Goal: Task Accomplishment & Management: Use online tool/utility

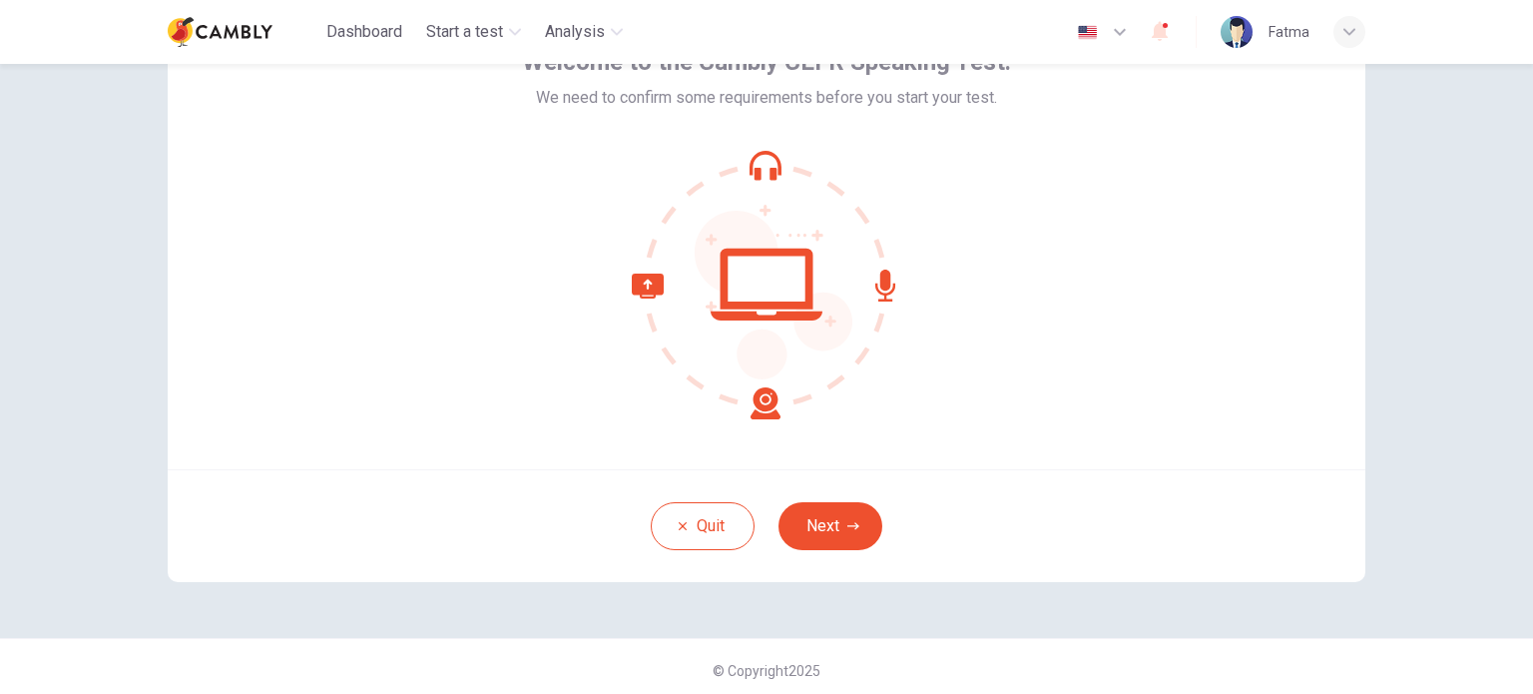
scroll to position [137, 0]
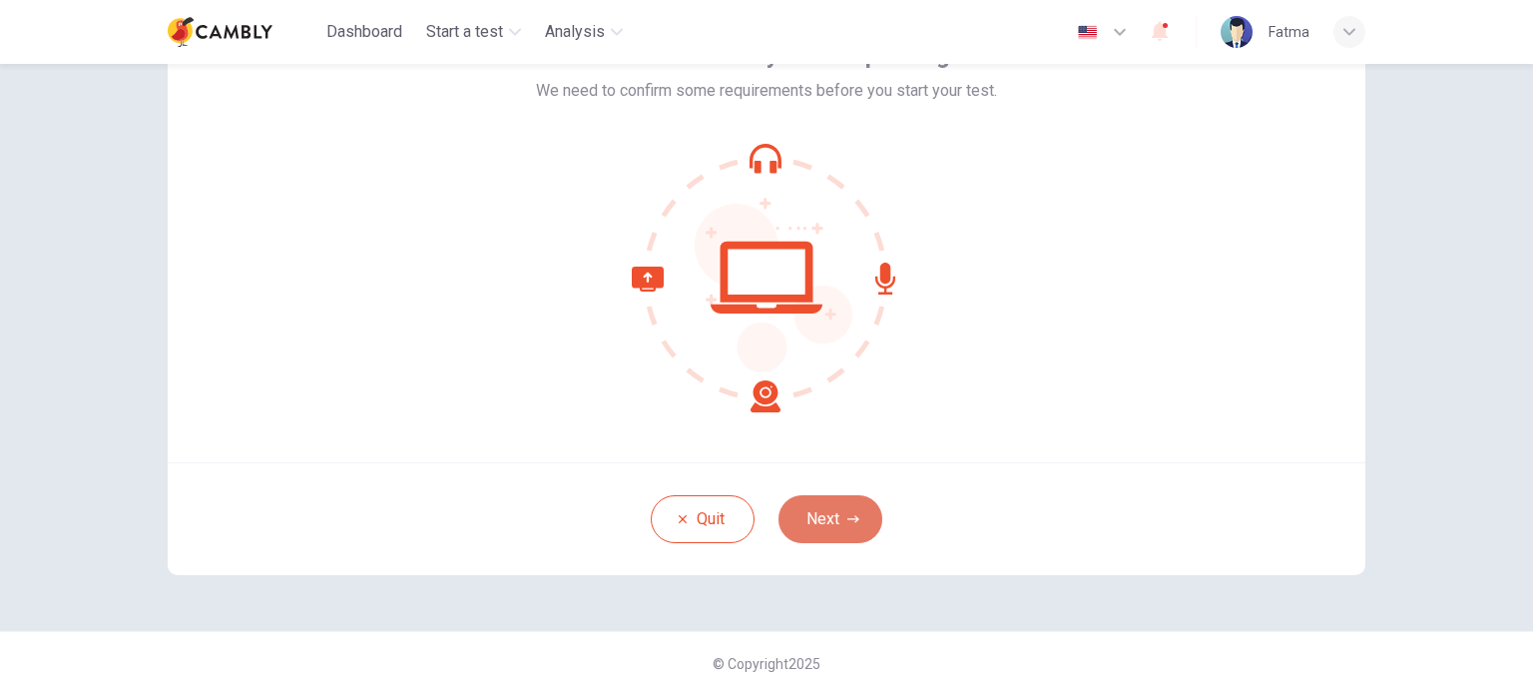
click at [805, 523] on button "Next" at bounding box center [831, 519] width 104 height 48
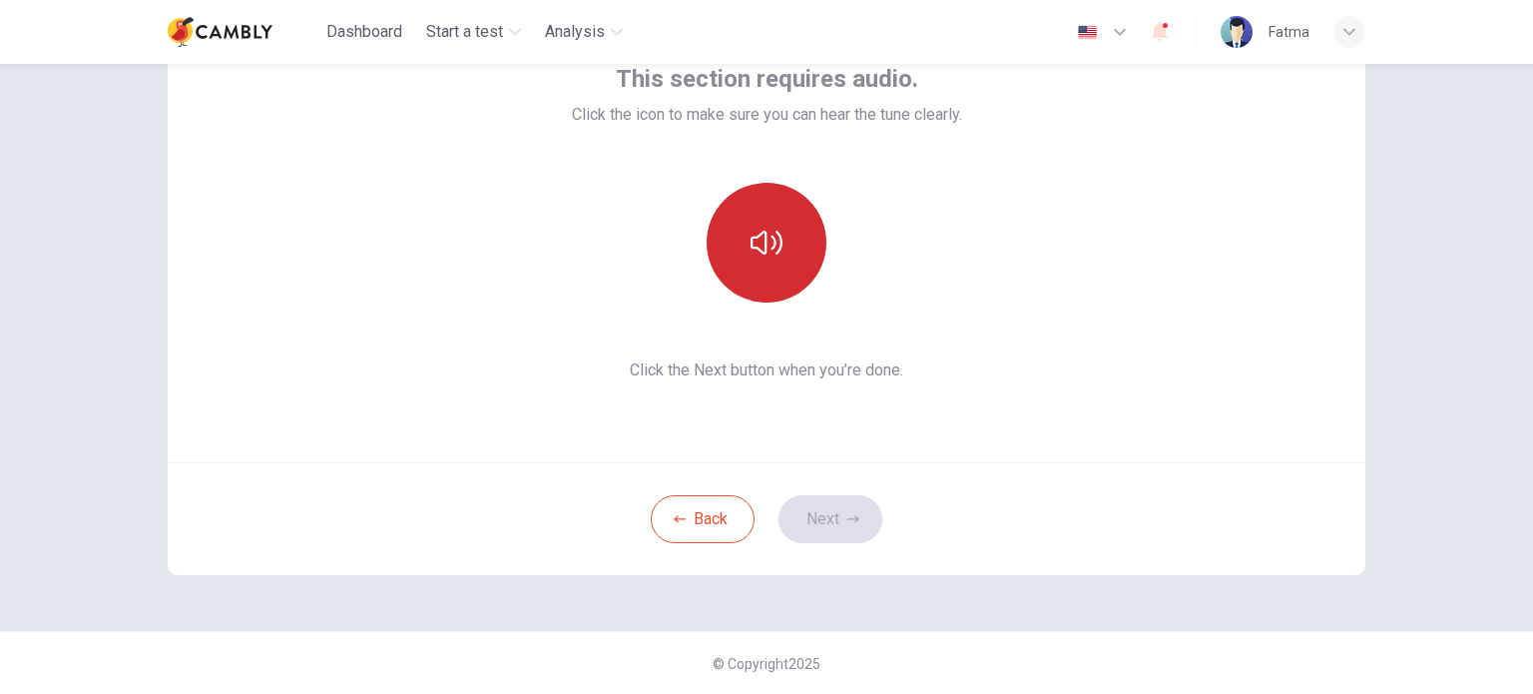
click at [756, 246] on icon "button" at bounding box center [767, 243] width 32 height 32
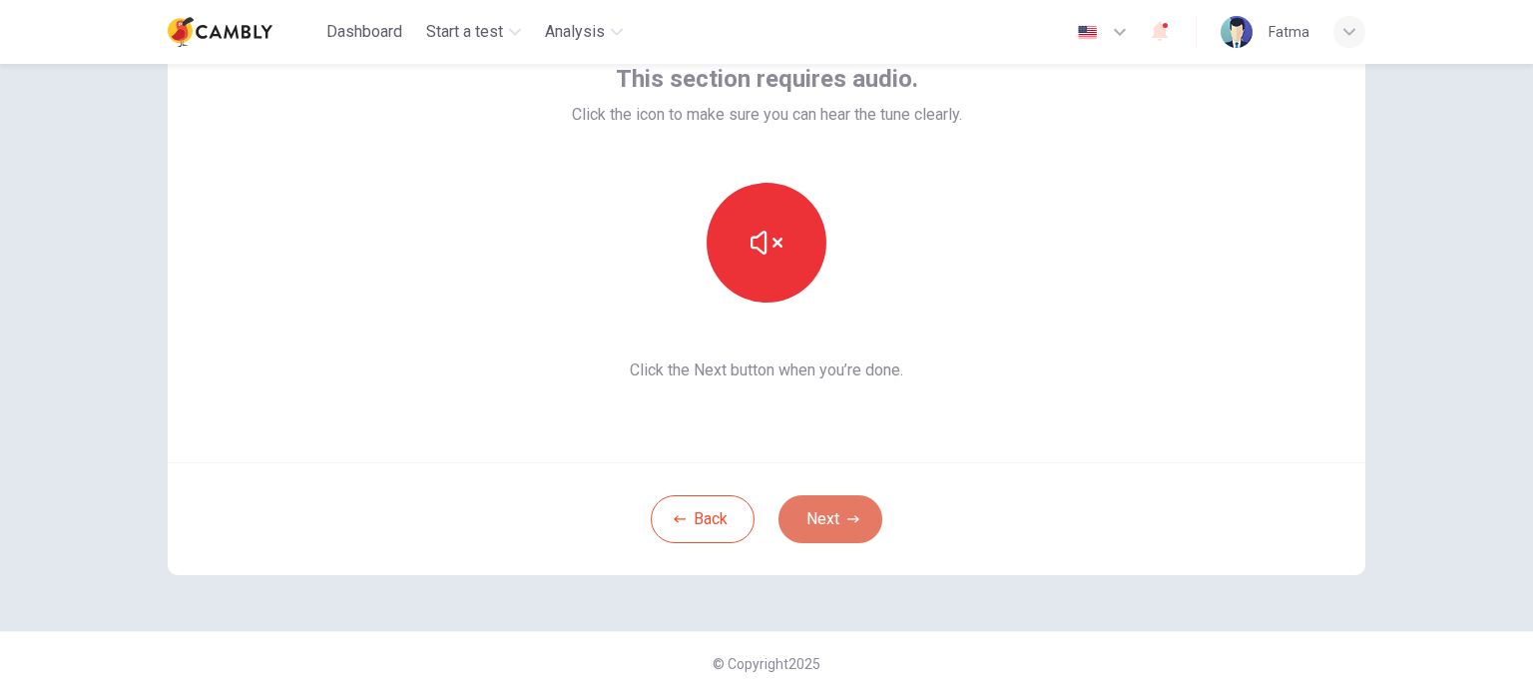
click at [830, 527] on button "Next" at bounding box center [831, 519] width 104 height 48
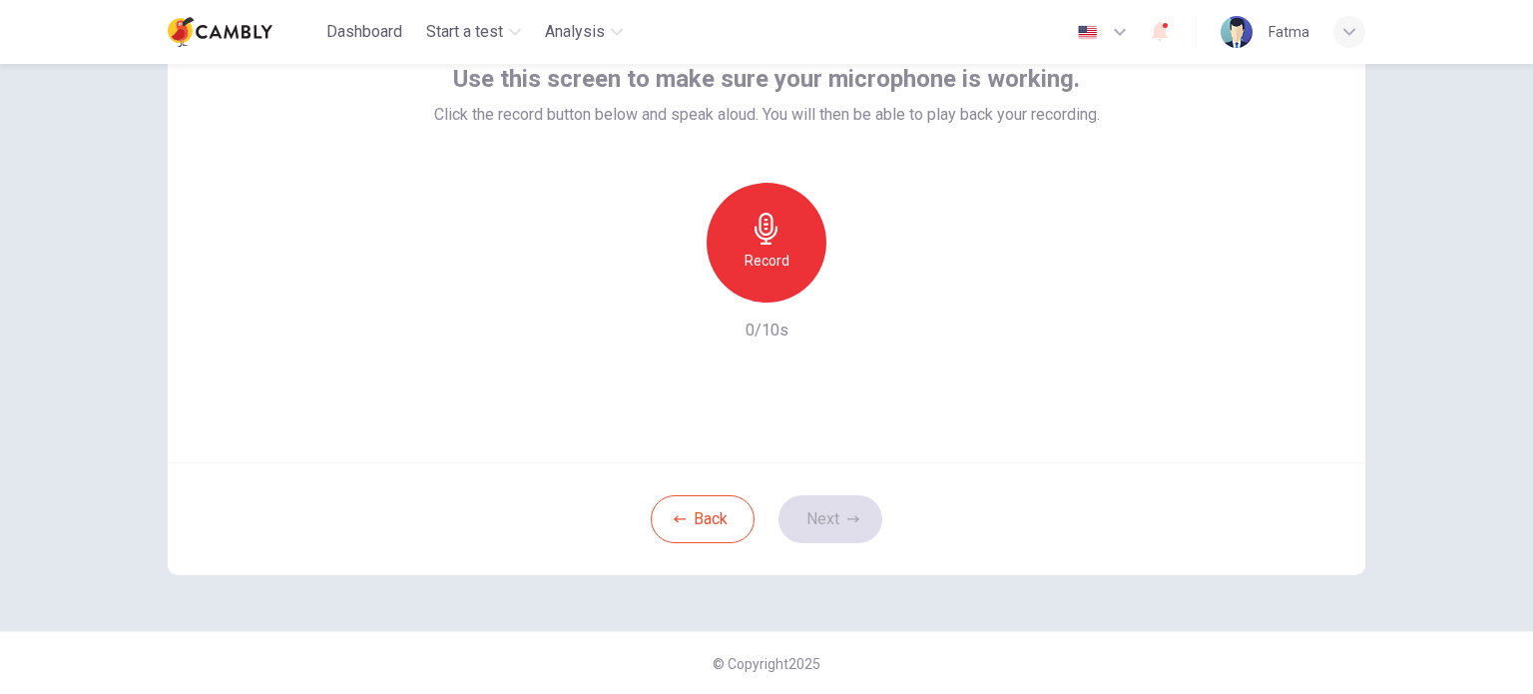
click at [782, 262] on h6 "Record" at bounding box center [767, 261] width 45 height 24
click at [781, 262] on div "Stop" at bounding box center [767, 243] width 120 height 120
click at [848, 285] on icon "button" at bounding box center [858, 286] width 20 height 20
click at [809, 524] on button "Next" at bounding box center [831, 519] width 104 height 48
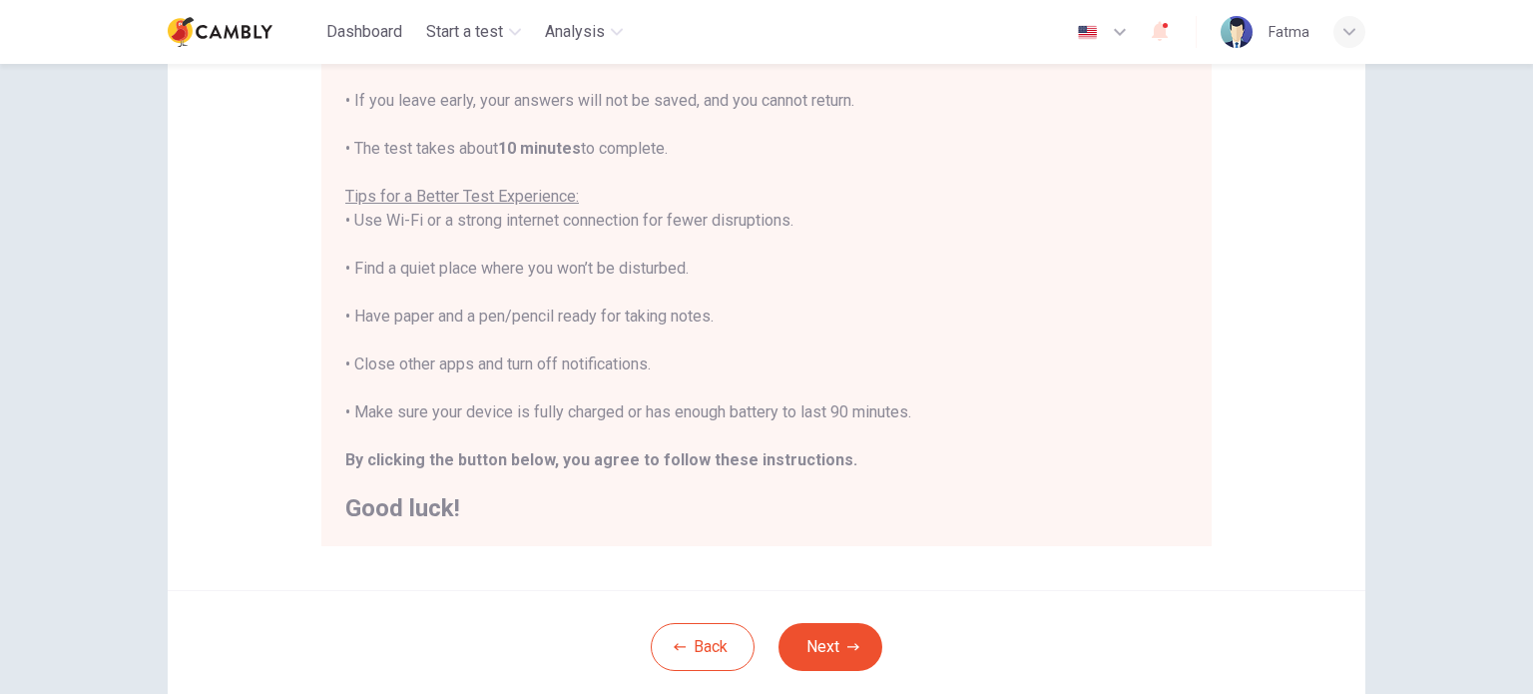
scroll to position [415, 0]
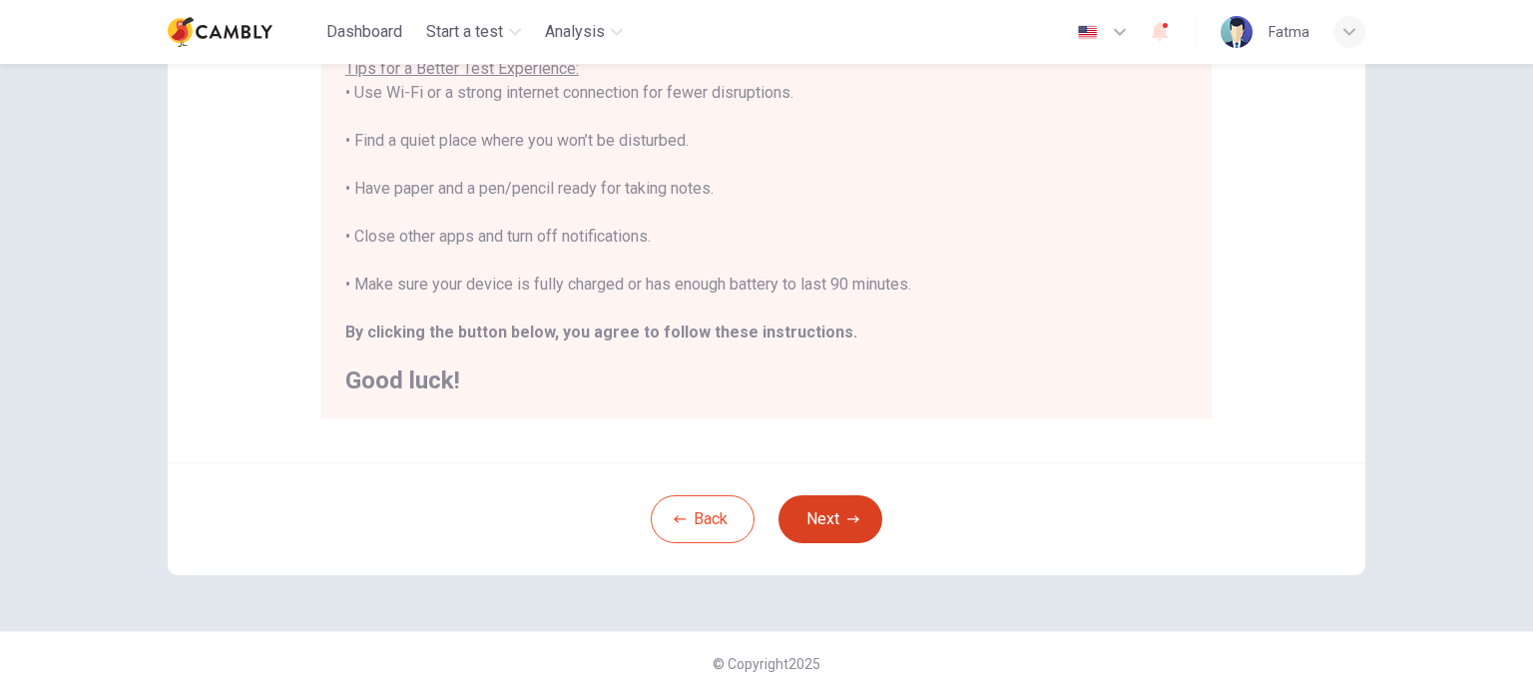
click at [817, 514] on button "Next" at bounding box center [831, 519] width 104 height 48
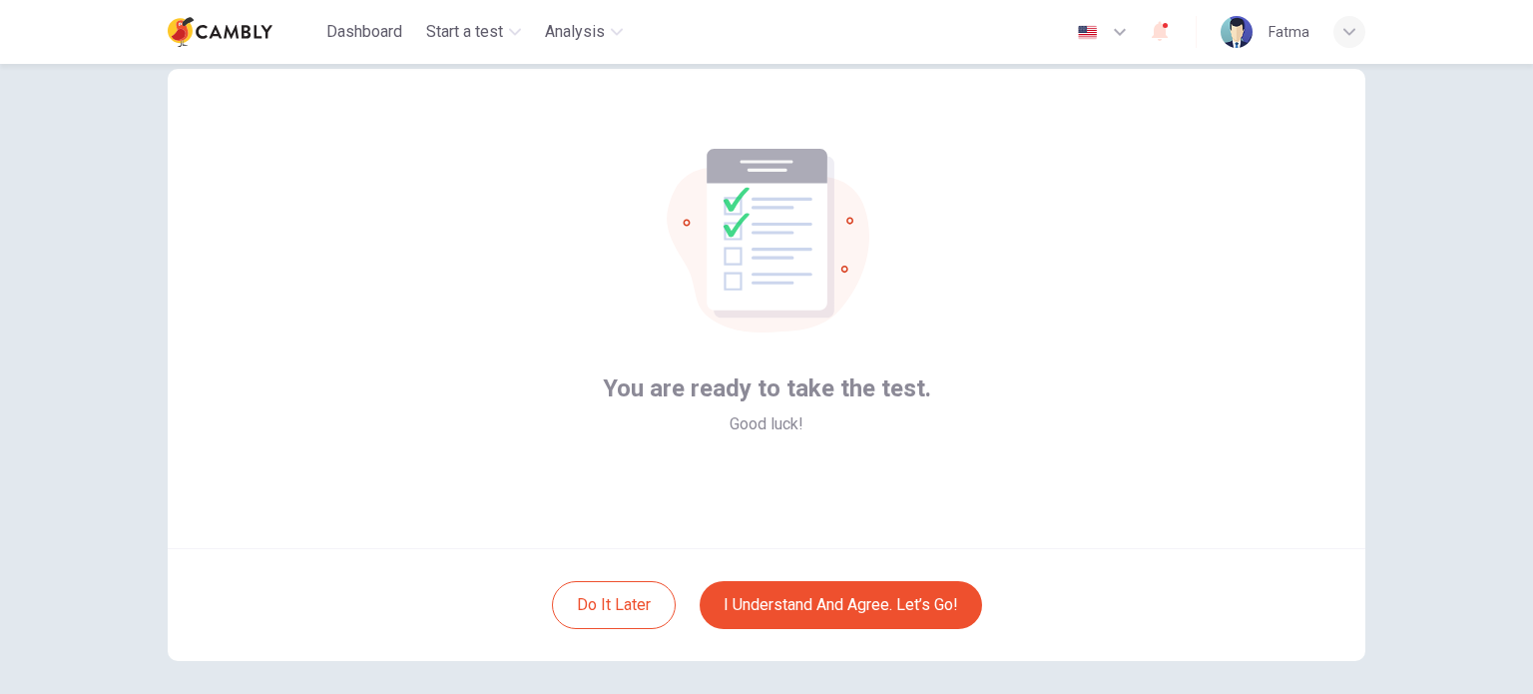
scroll to position [100, 0]
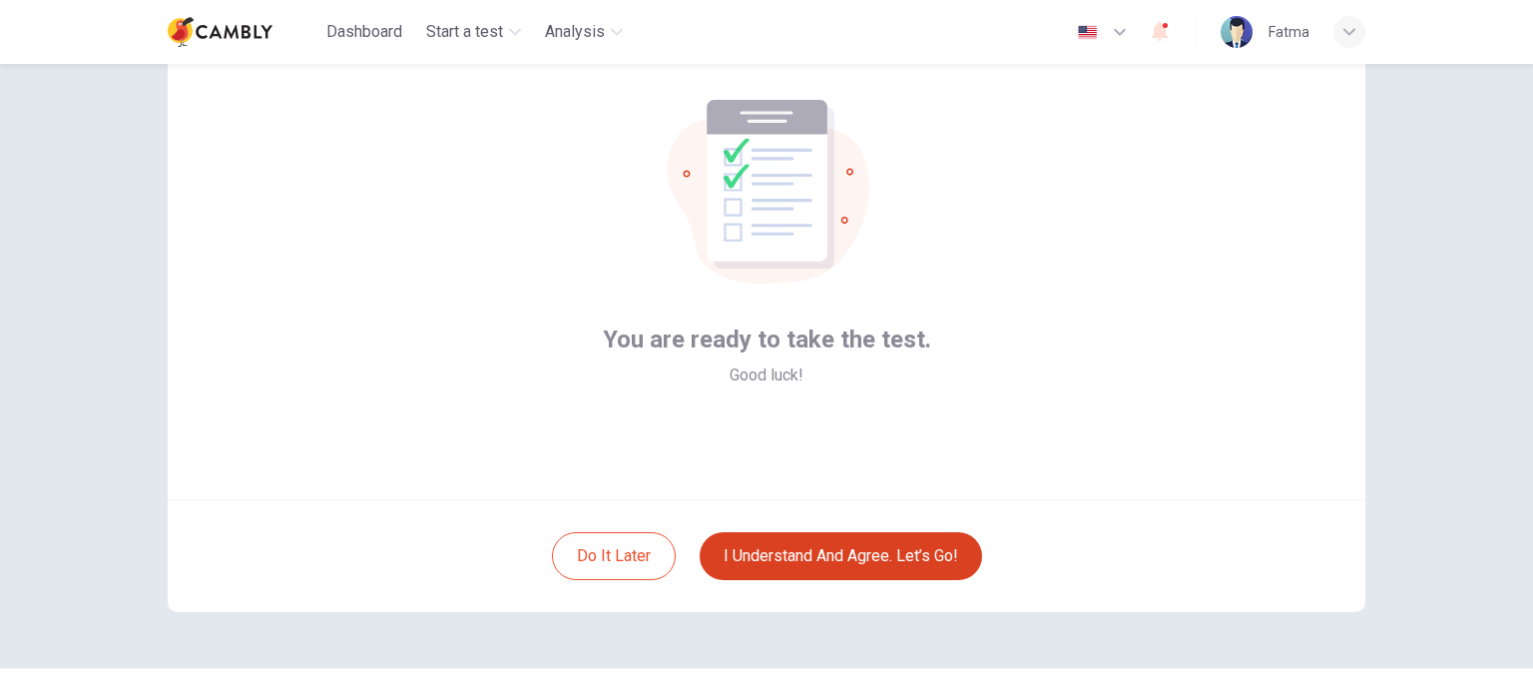
click at [808, 544] on button "I understand and agree. Let’s go!" at bounding box center [841, 556] width 282 height 48
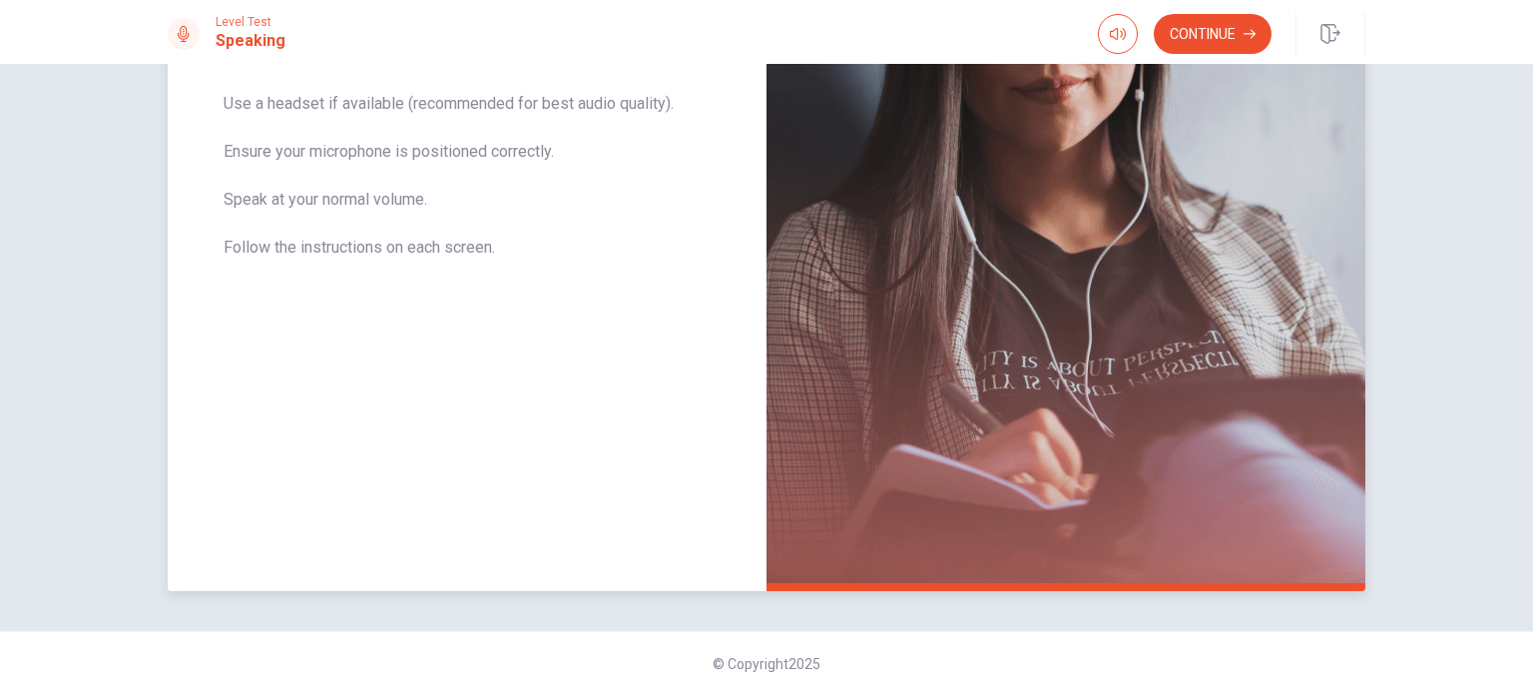
scroll to position [84, 0]
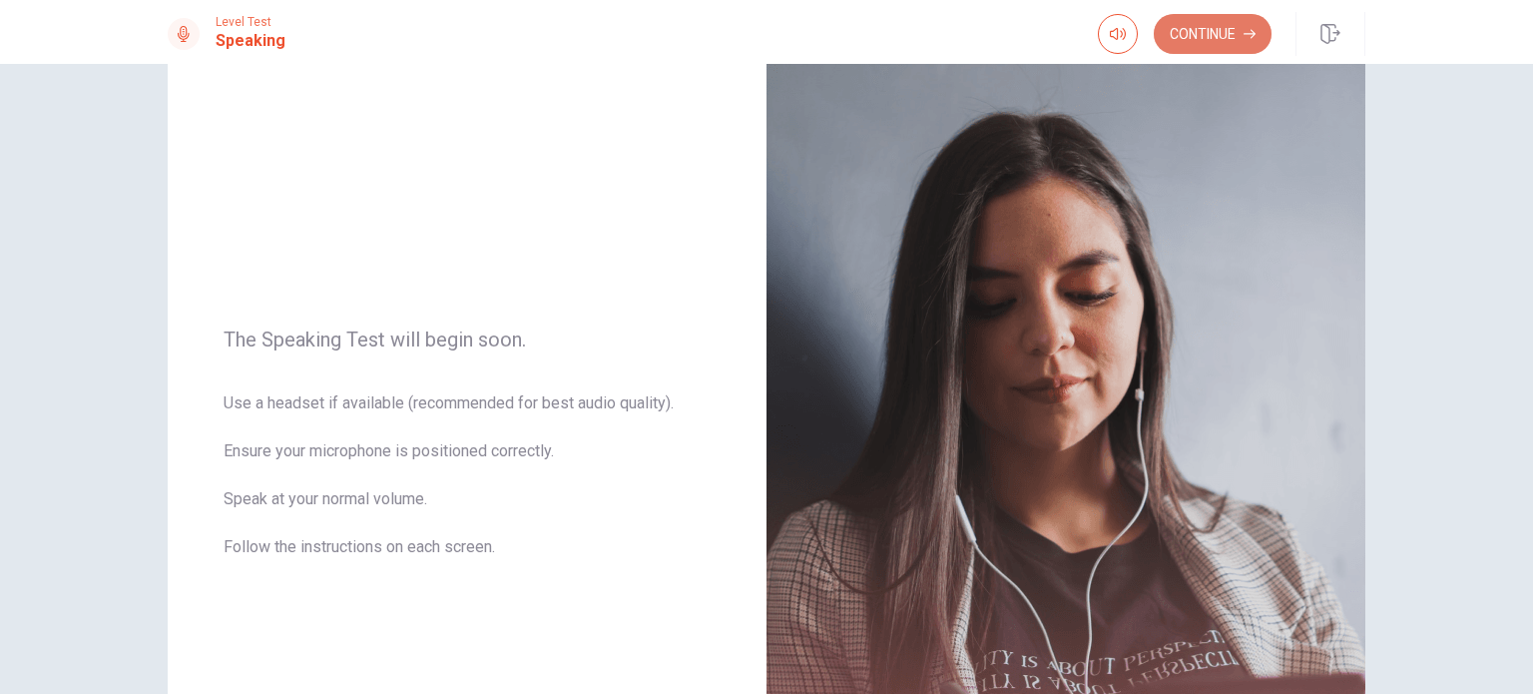
click at [1201, 31] on button "Continue" at bounding box center [1213, 34] width 118 height 40
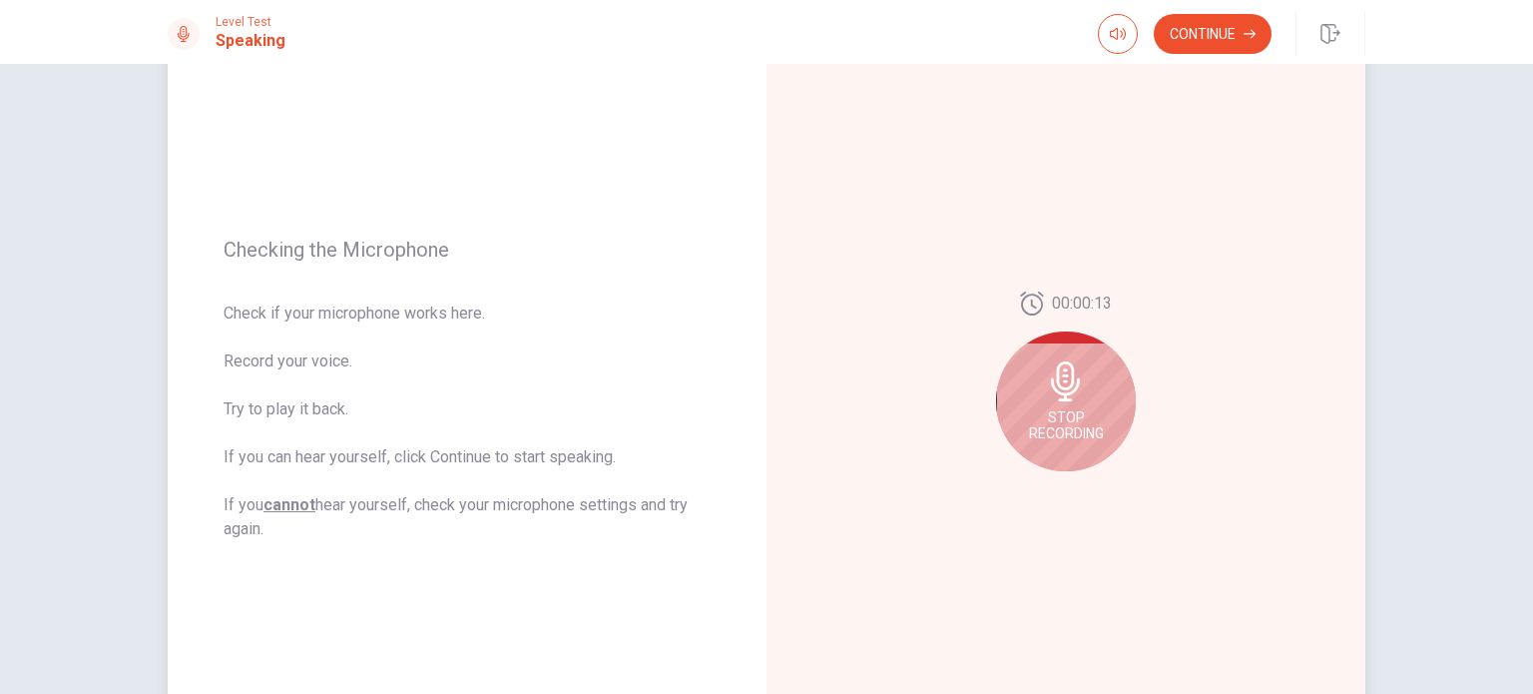
scroll to position [184, 0]
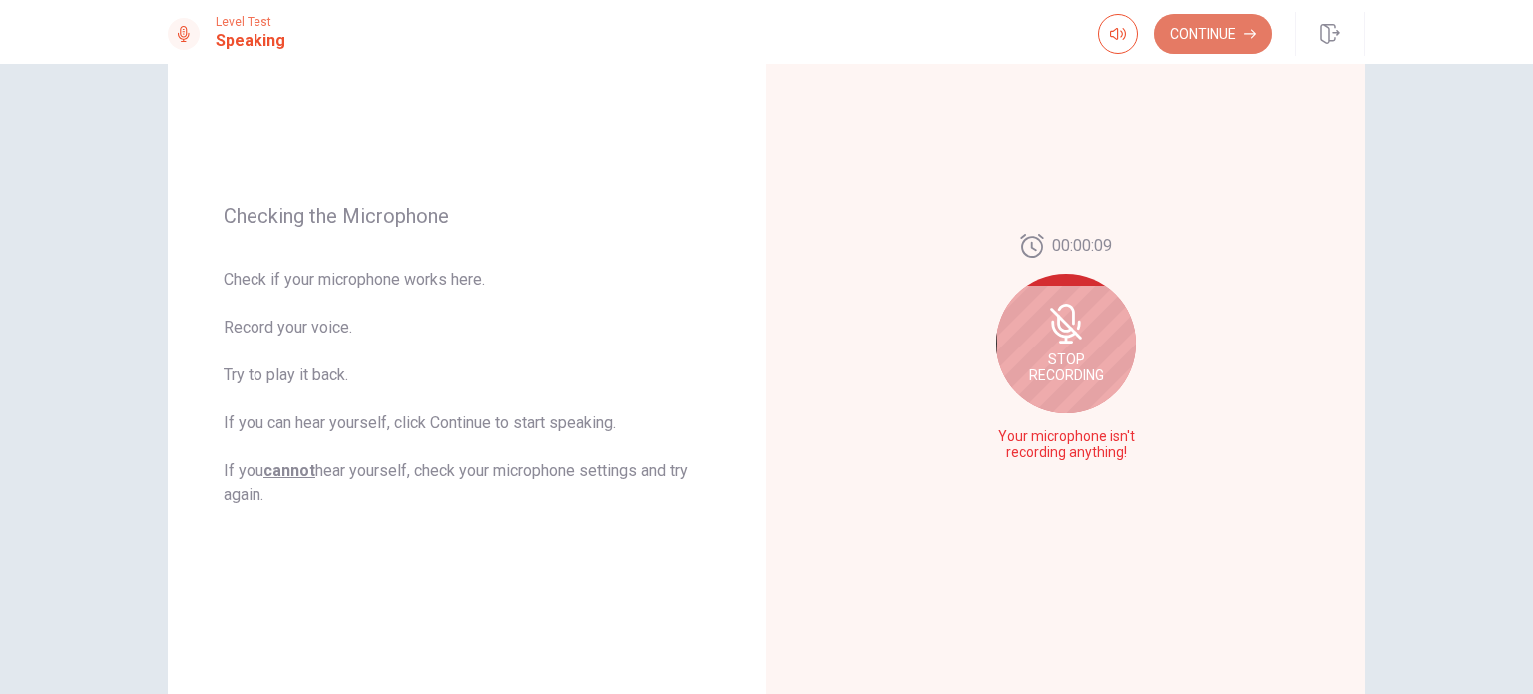
click at [1206, 43] on button "Continue" at bounding box center [1213, 34] width 118 height 40
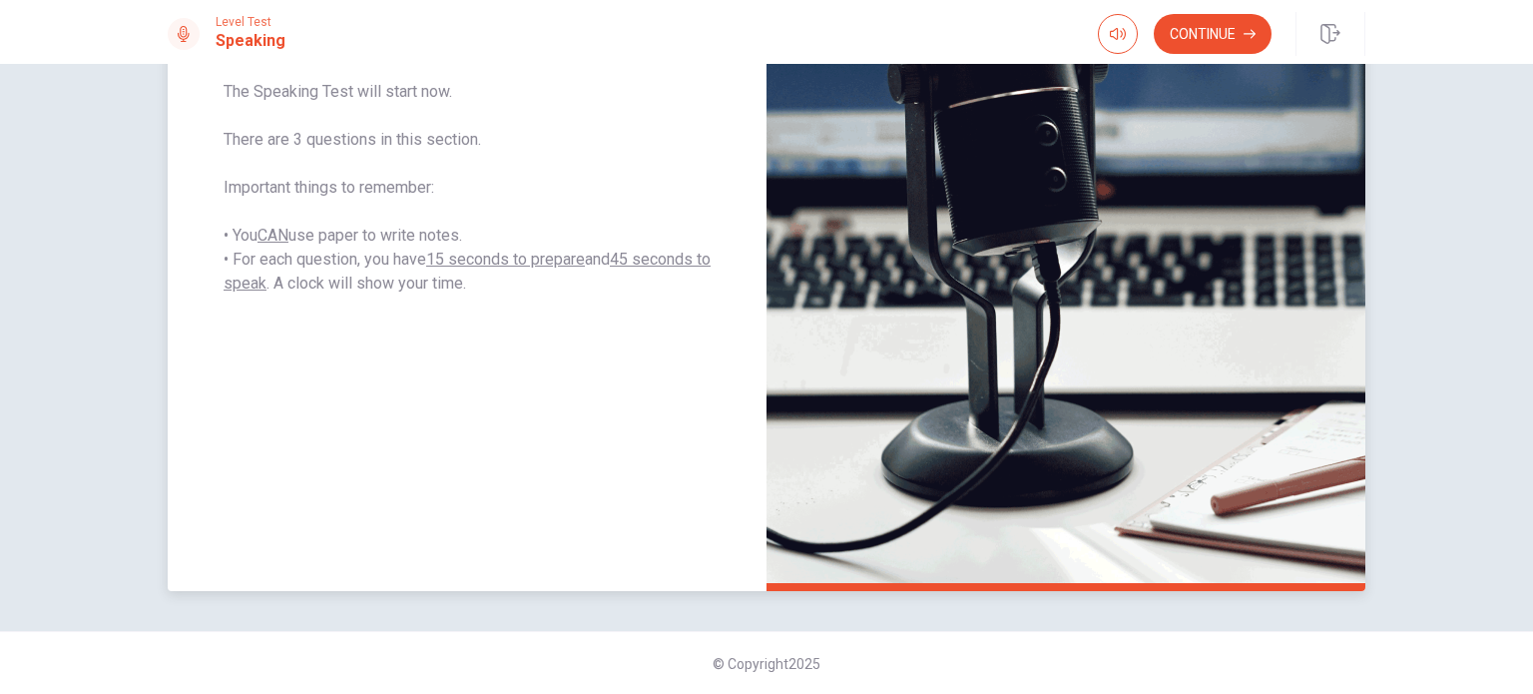
scroll to position [84, 0]
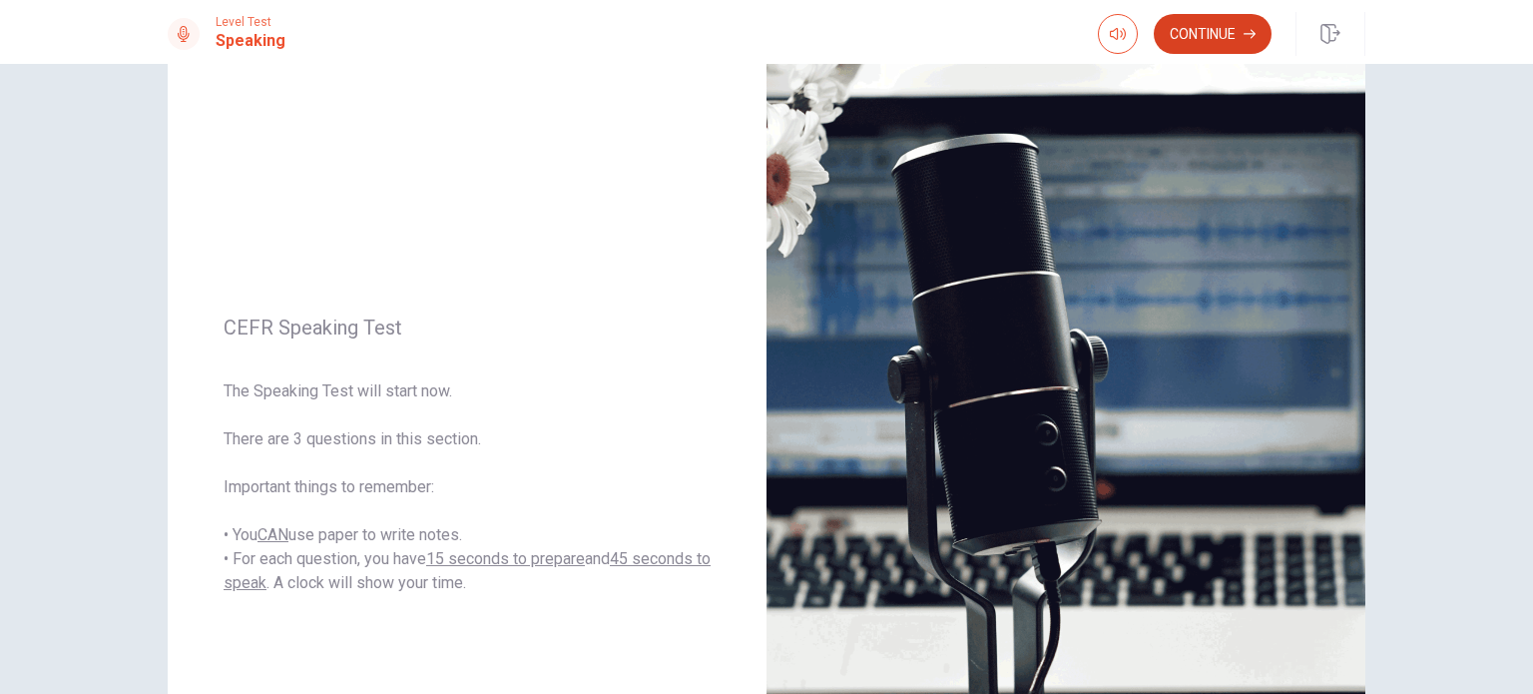
click at [1196, 29] on button "Continue" at bounding box center [1213, 34] width 118 height 40
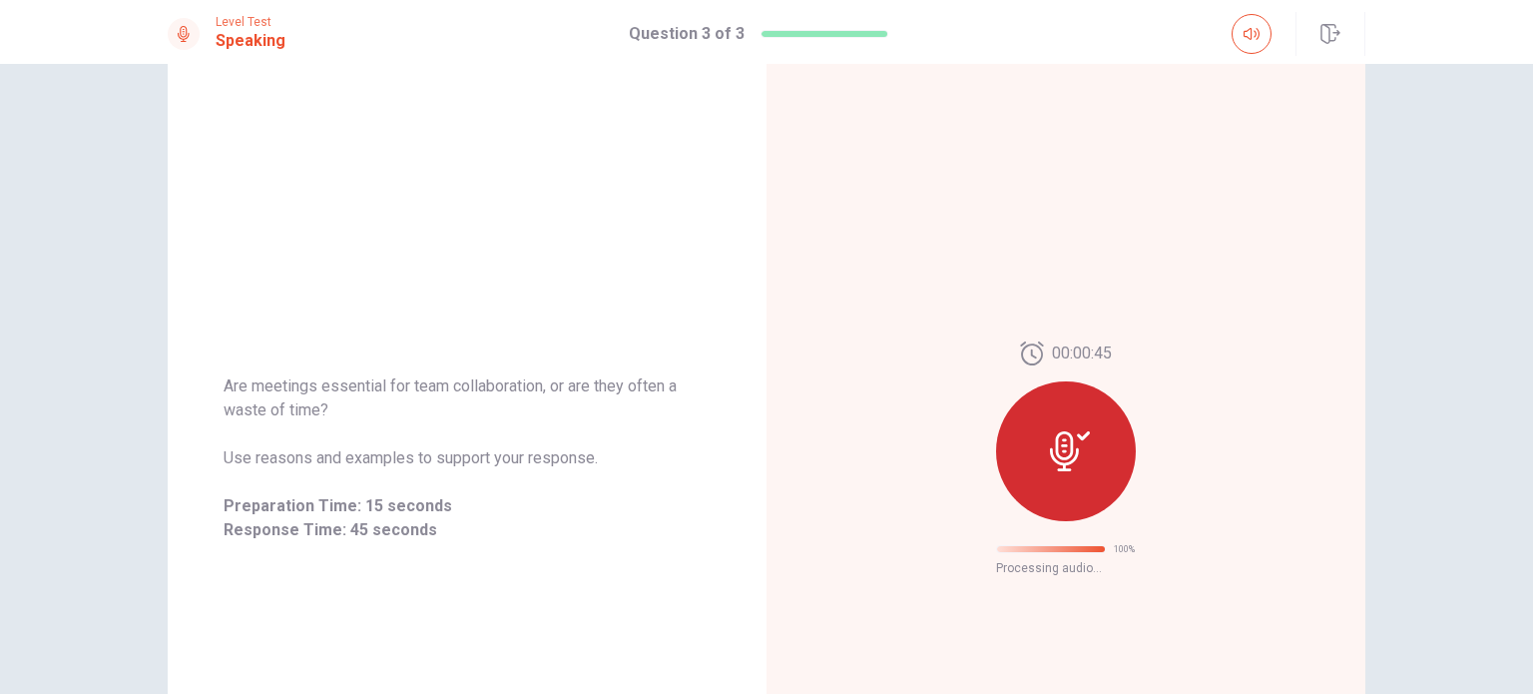
scroll to position [32, 0]
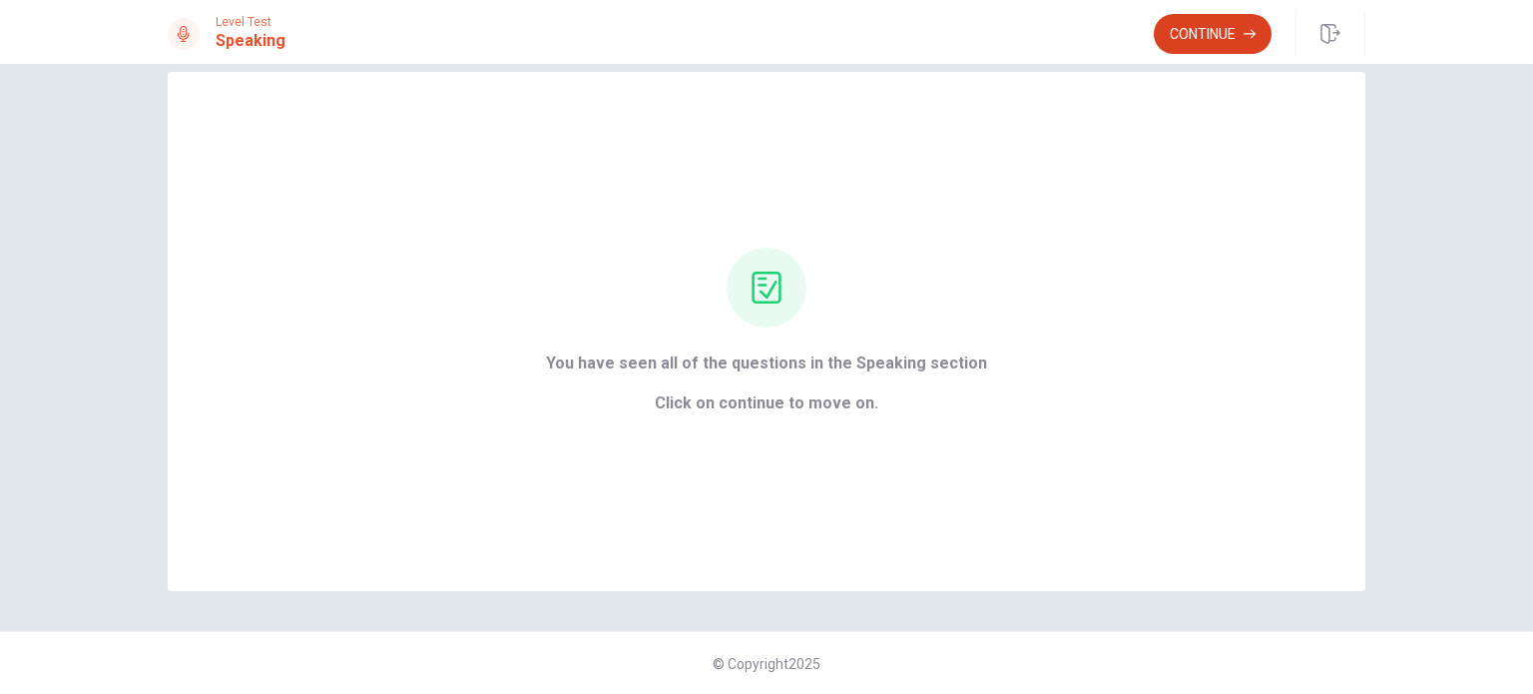
click at [1213, 23] on button "Continue" at bounding box center [1213, 34] width 118 height 40
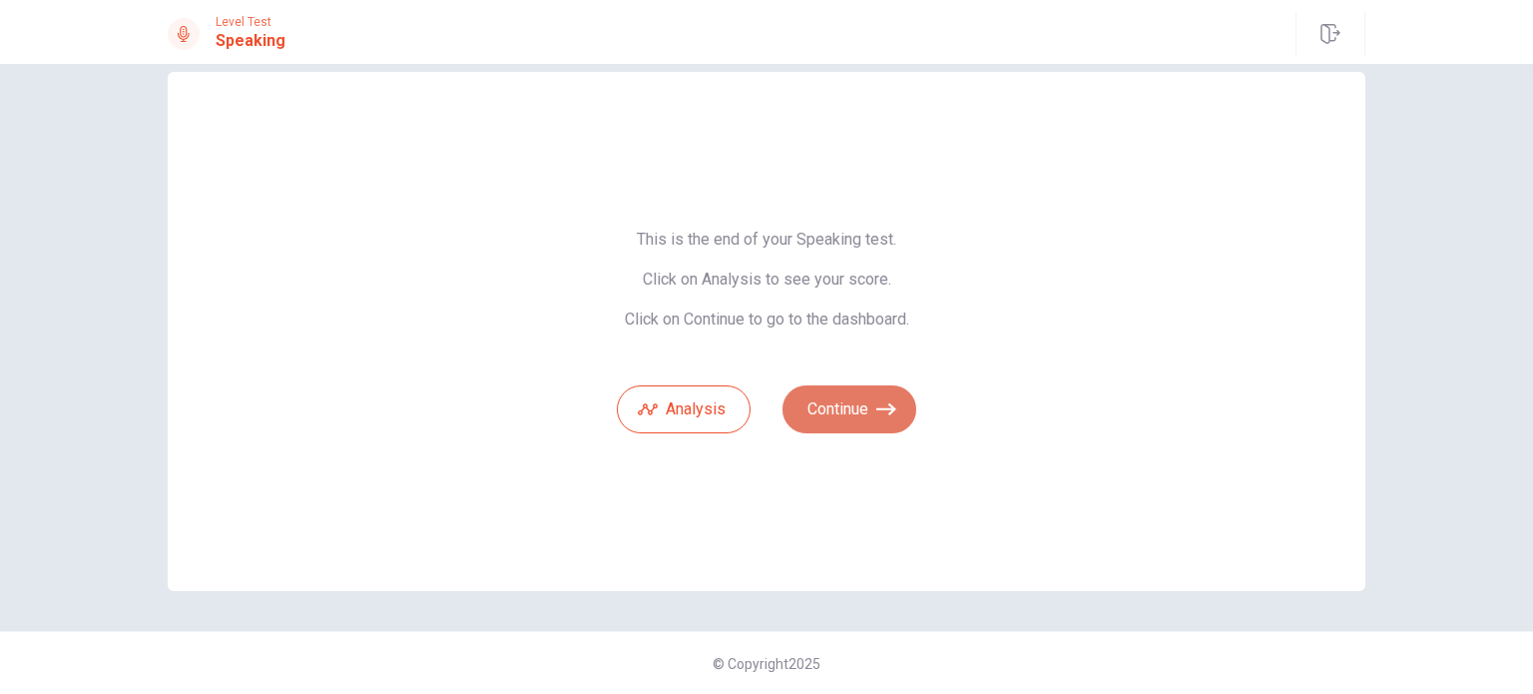
click at [836, 413] on button "Continue" at bounding box center [850, 409] width 134 height 48
